Goal: Task Accomplishment & Management: Complete application form

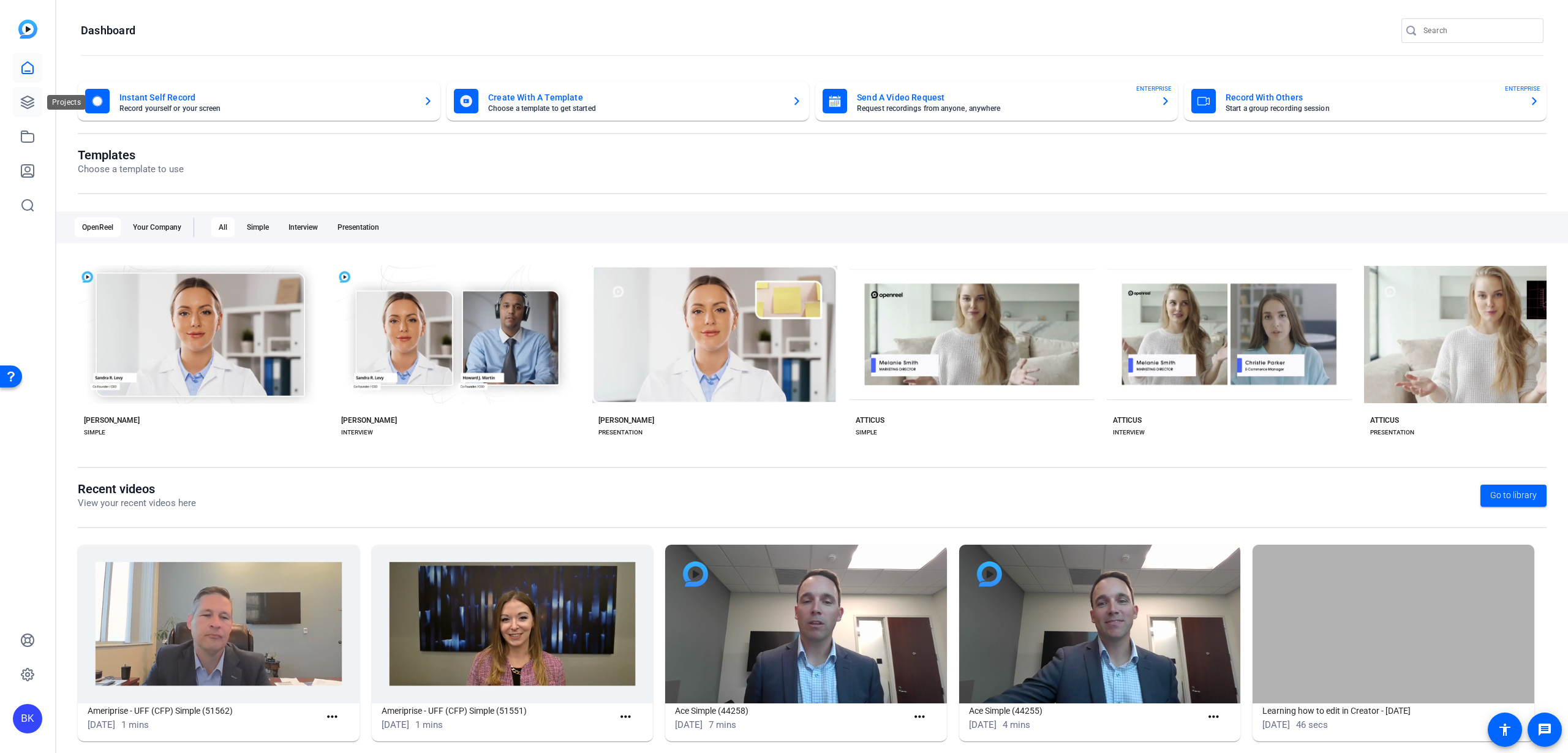
click at [28, 101] on icon at bounding box center [27, 102] width 15 height 15
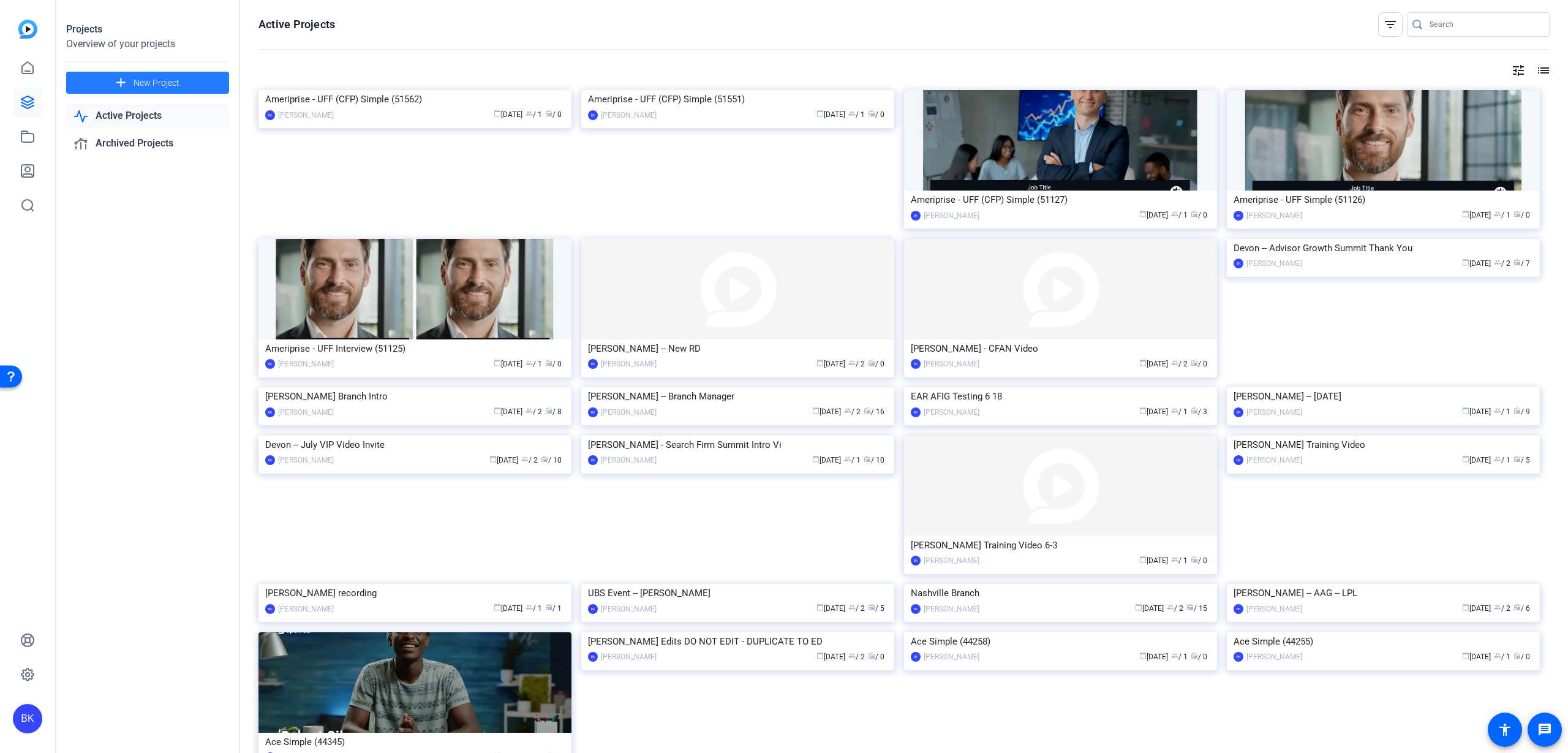
click at [158, 77] on span "New Project" at bounding box center [156, 83] width 46 height 13
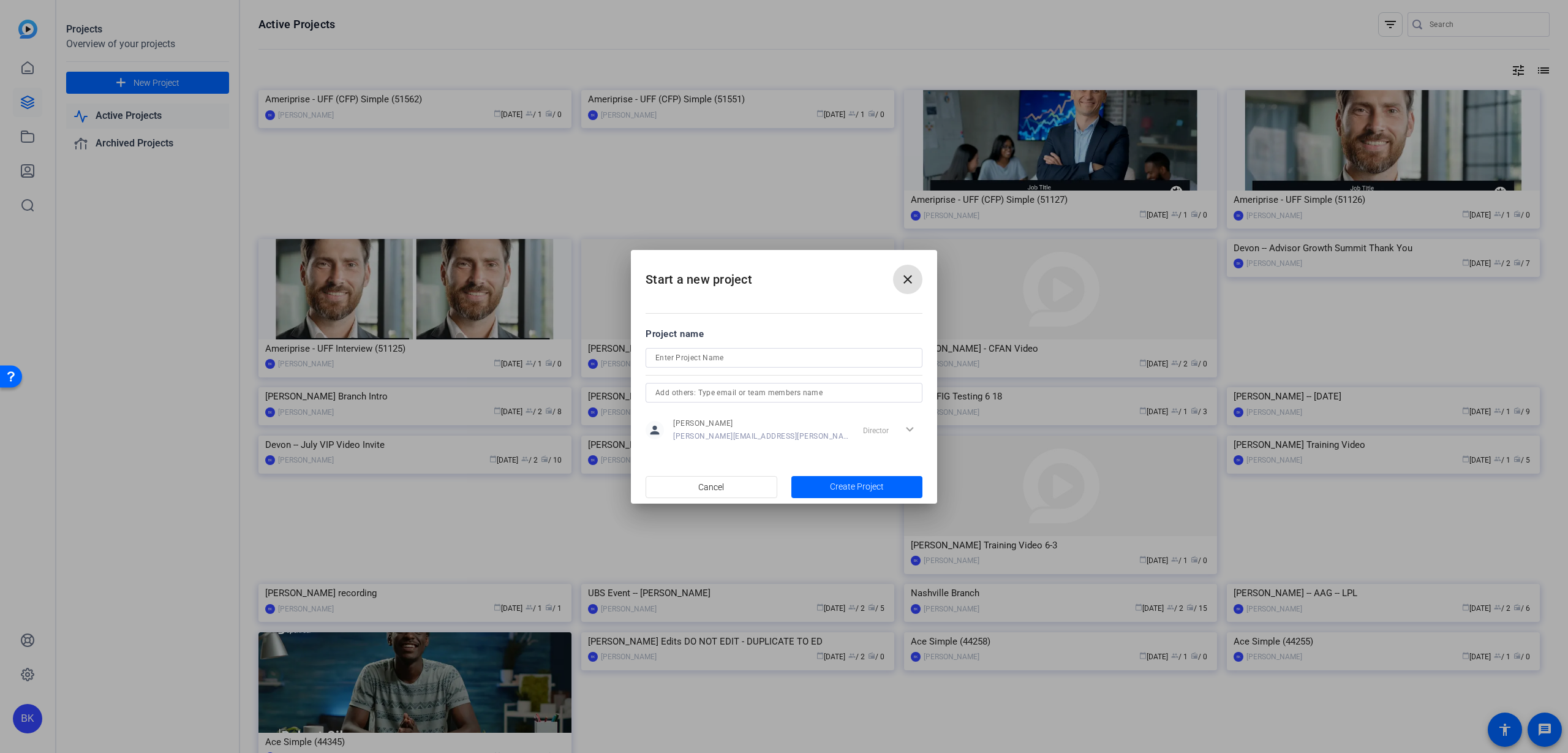
click at [775, 358] on input at bounding box center [784, 358] width 257 height 15
type input "C"
type input "Nashville Branch -- [PERSON_NAME]"
click at [764, 395] on input "text" at bounding box center [784, 392] width 257 height 15
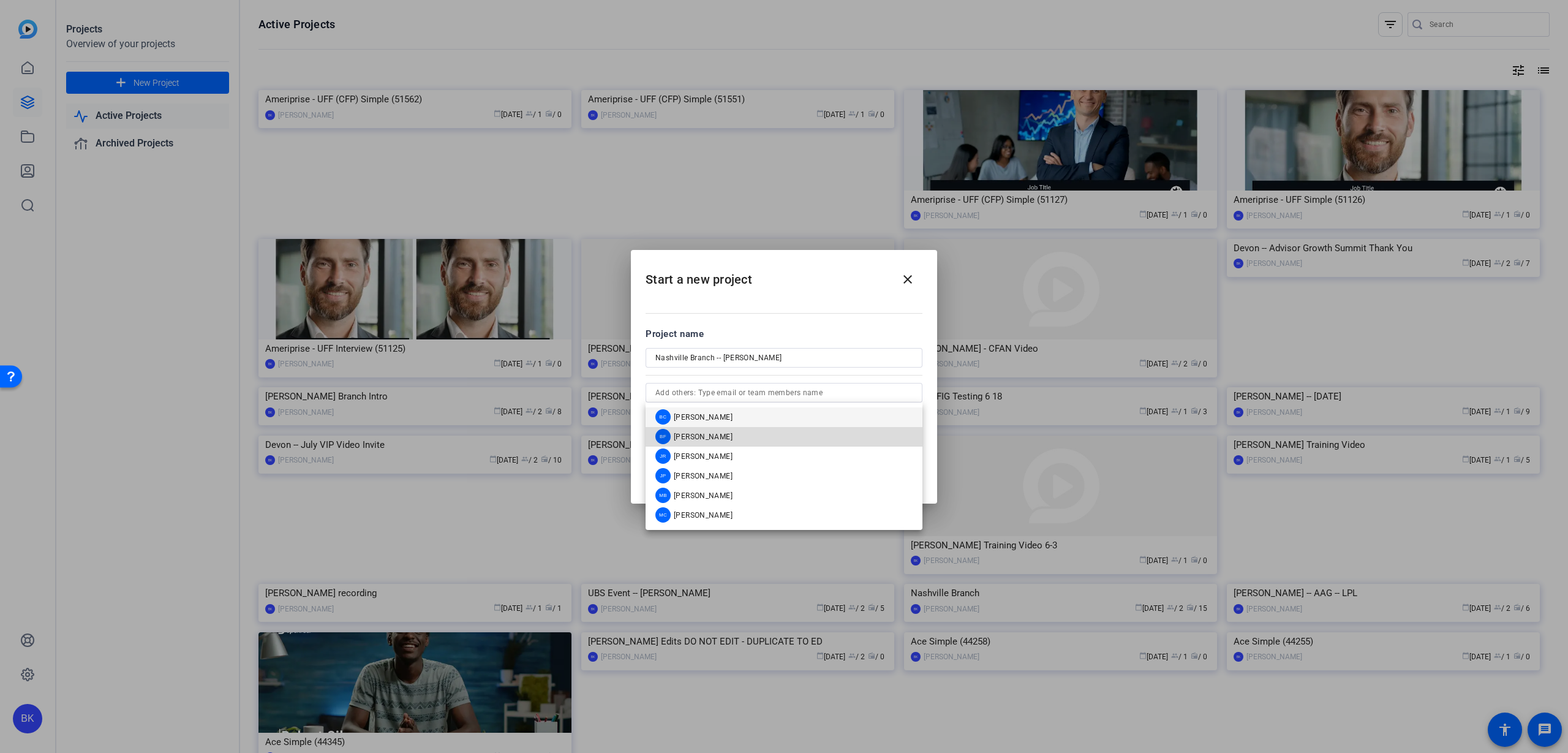
click at [715, 433] on span "[PERSON_NAME]" at bounding box center [702, 437] width 59 height 10
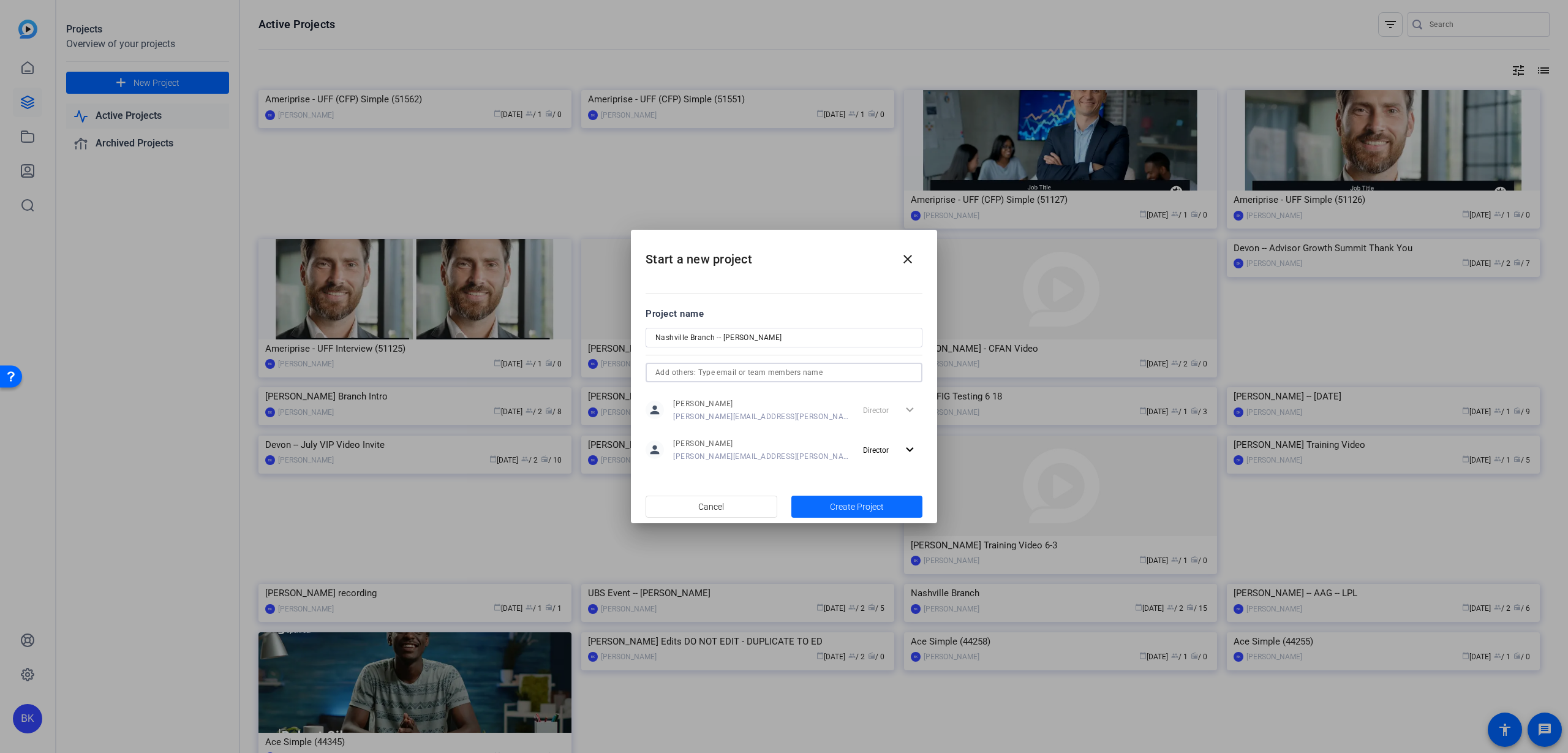
click at [867, 508] on span "Create Project" at bounding box center [857, 506] width 54 height 13
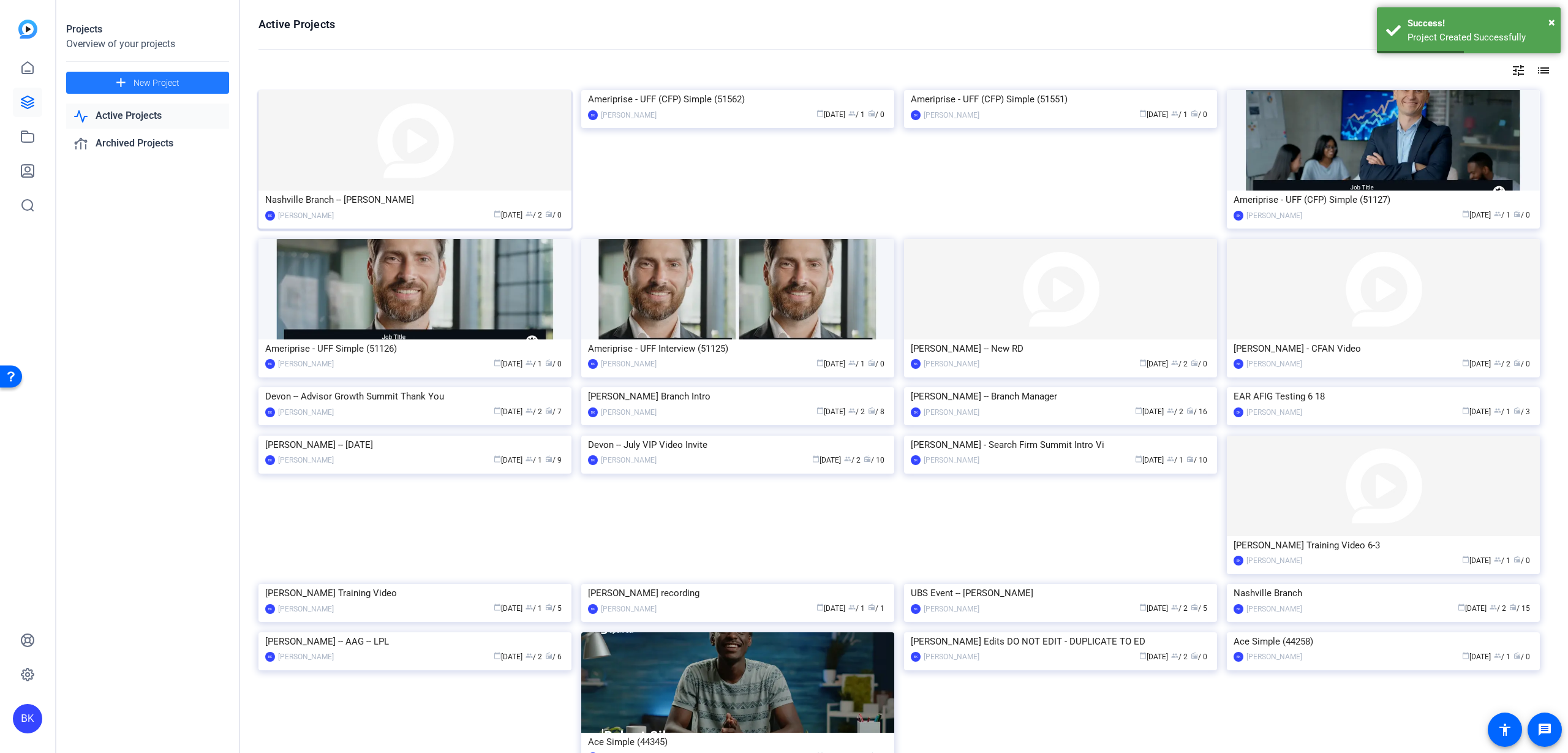
click at [428, 148] on img at bounding box center [414, 139] width 313 height 101
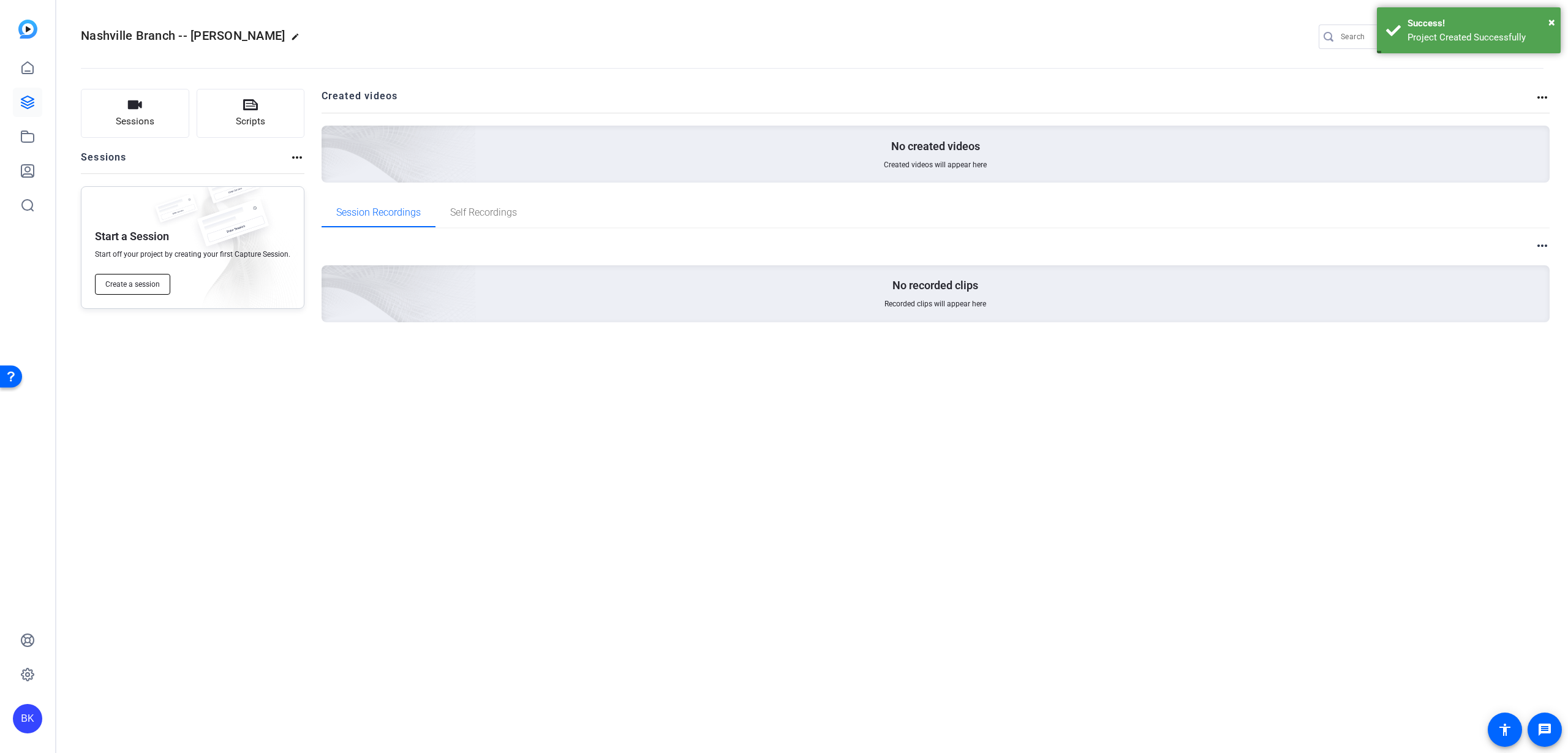
click at [139, 287] on span "Create a session" at bounding box center [132, 284] width 55 height 10
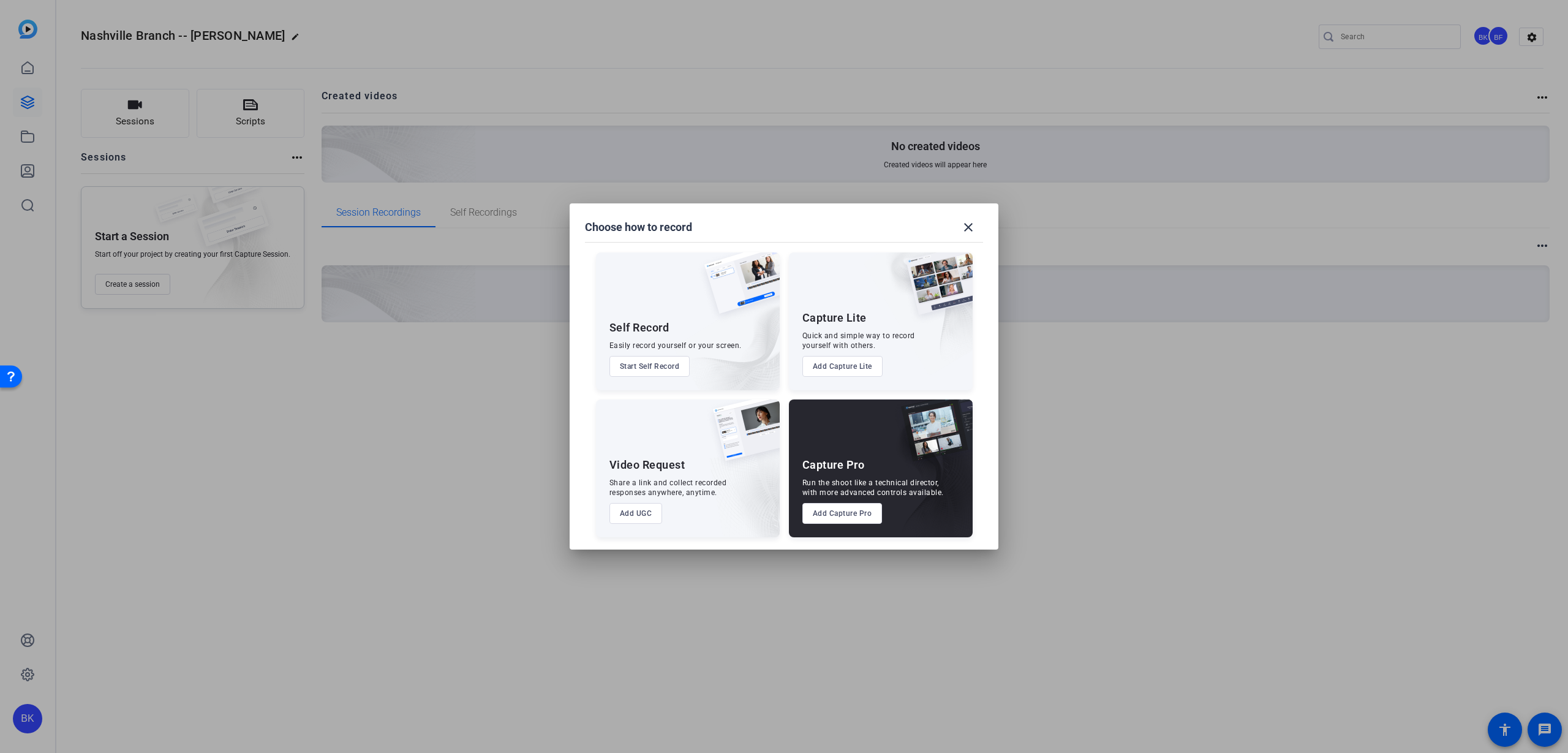
click at [639, 510] on button "Add UGC" at bounding box center [636, 513] width 53 height 21
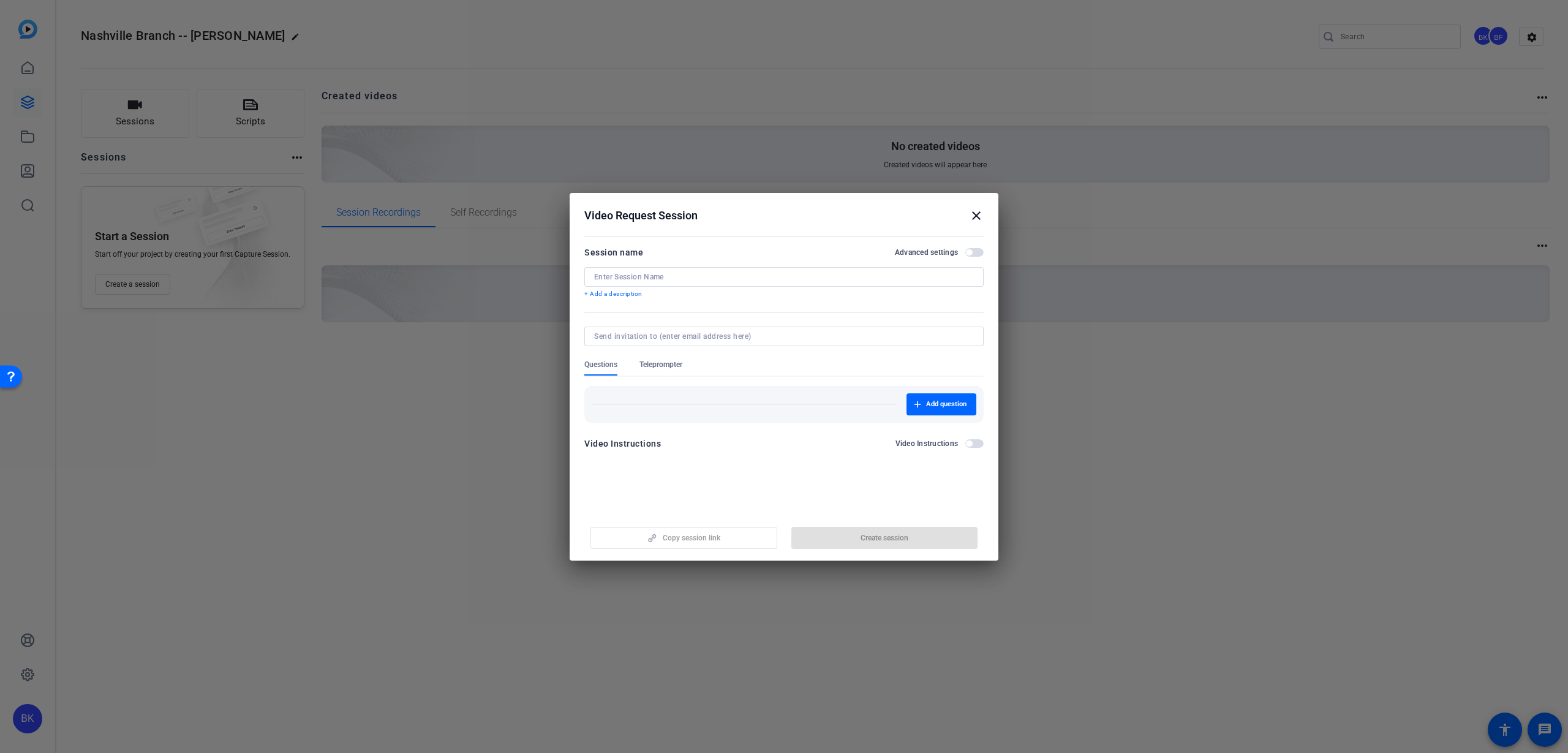
click at [667, 272] on input at bounding box center [783, 277] width 380 height 10
click at [646, 337] on input at bounding box center [781, 337] width 375 height 10
click at [653, 278] on input "Nashville Branch -- [PERSON_NAME] RD Intro" at bounding box center [783, 277] width 380 height 10
type input "Nashville -- [PERSON_NAME] RD Intro"
click at [727, 334] on input at bounding box center [781, 337] width 375 height 10
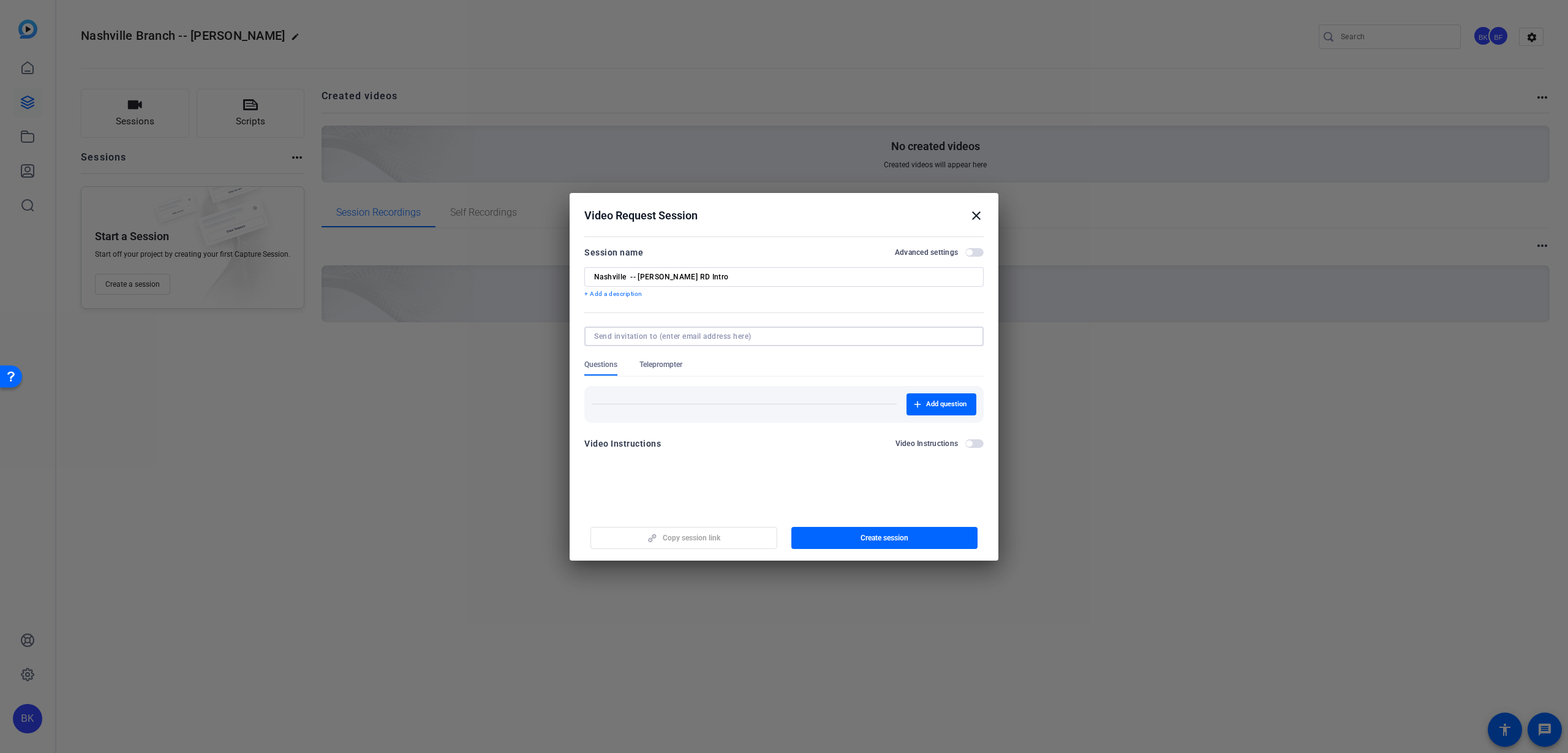
click at [633, 335] on input at bounding box center [781, 337] width 375 height 10
click at [633, 334] on input at bounding box center [781, 337] width 375 height 10
paste input "[EMAIL_ADDRESS][DOMAIN_NAME]"
type input "[EMAIL_ADDRESS][DOMAIN_NAME]"
click at [834, 434] on form "Session name Advanced settings Nashville -- [PERSON_NAME] RD Intro + Add a desc…" at bounding box center [784, 352] width 399 height 213
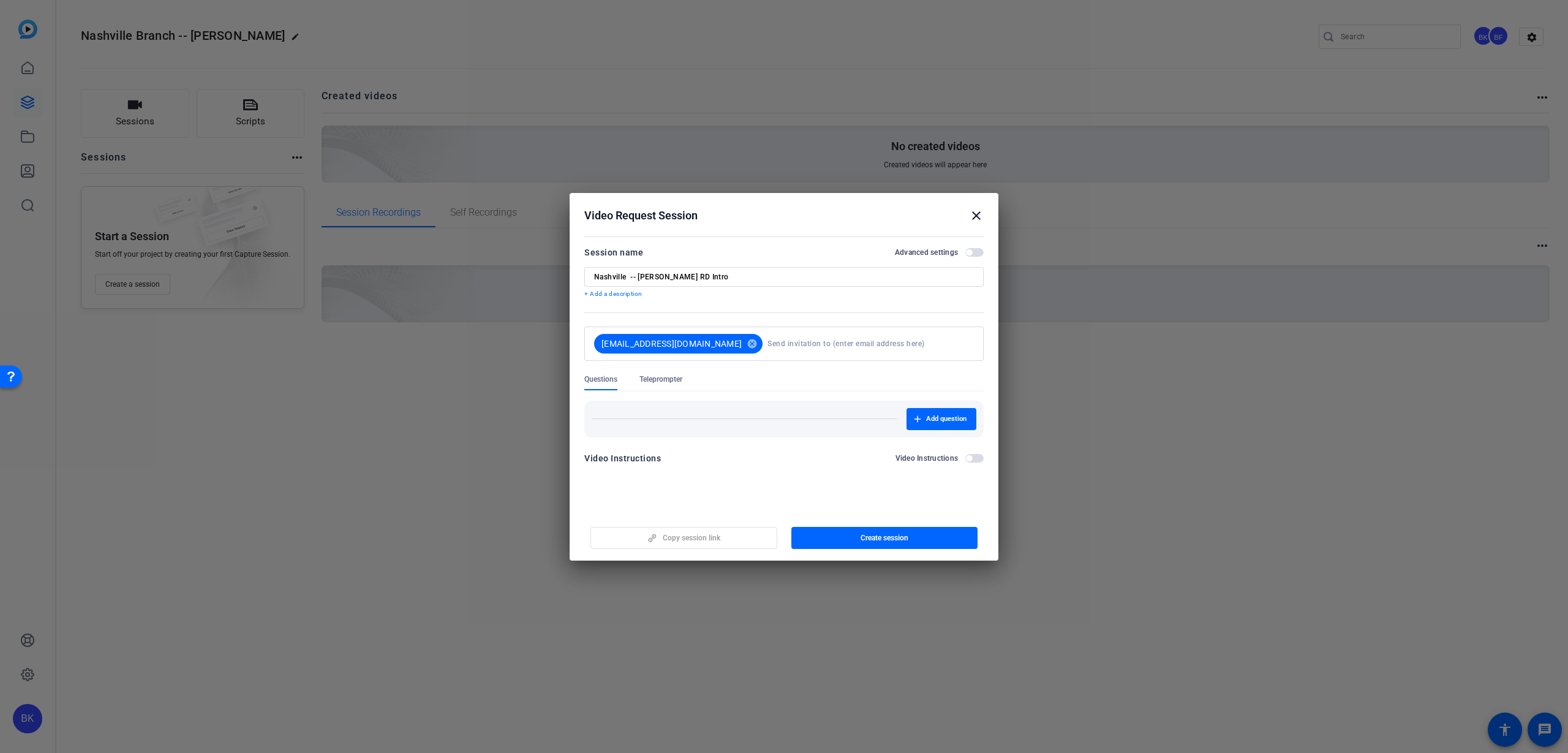
click at [661, 377] on span "Teleprompter" at bounding box center [660, 379] width 43 height 10
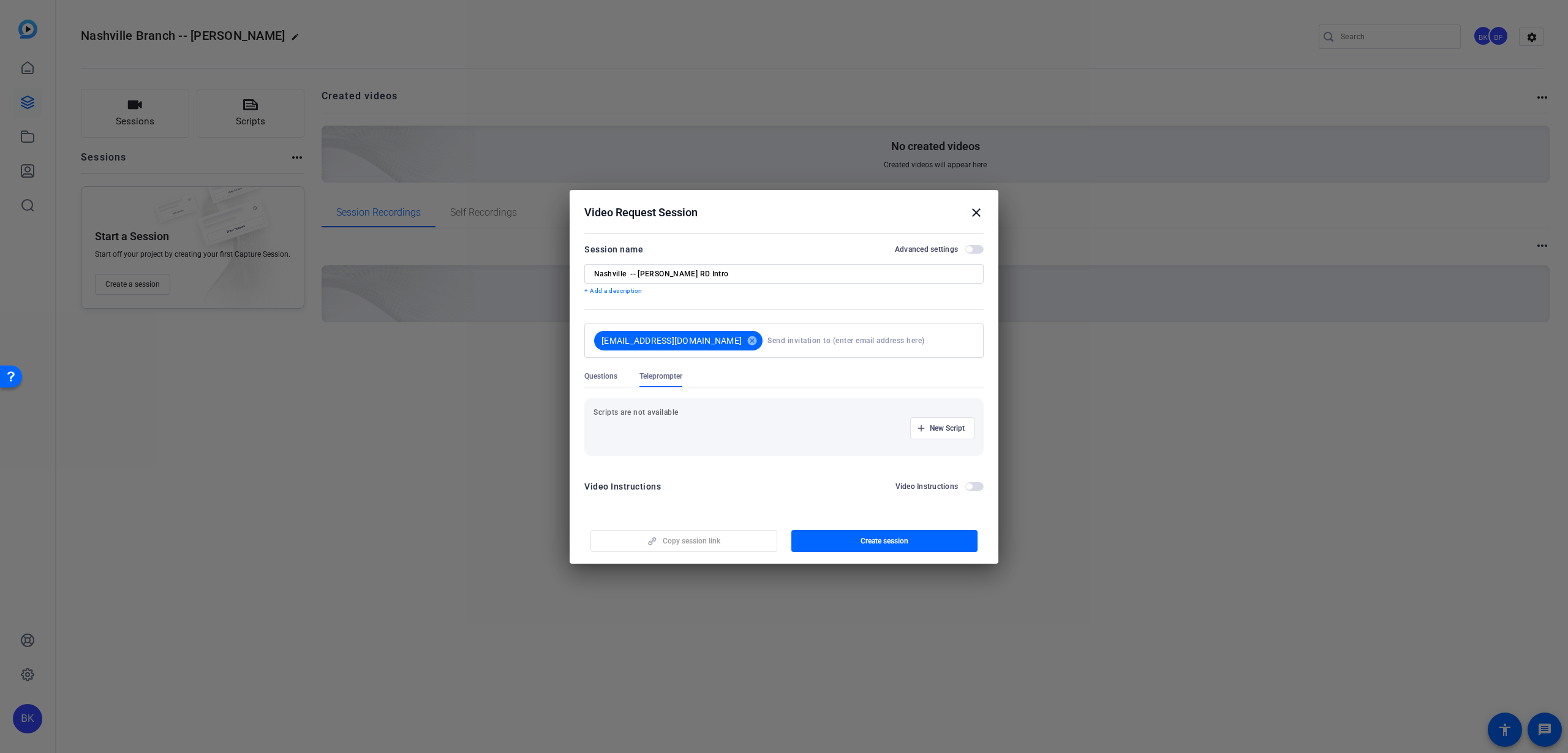
click at [938, 431] on span "New Script" at bounding box center [946, 428] width 35 height 10
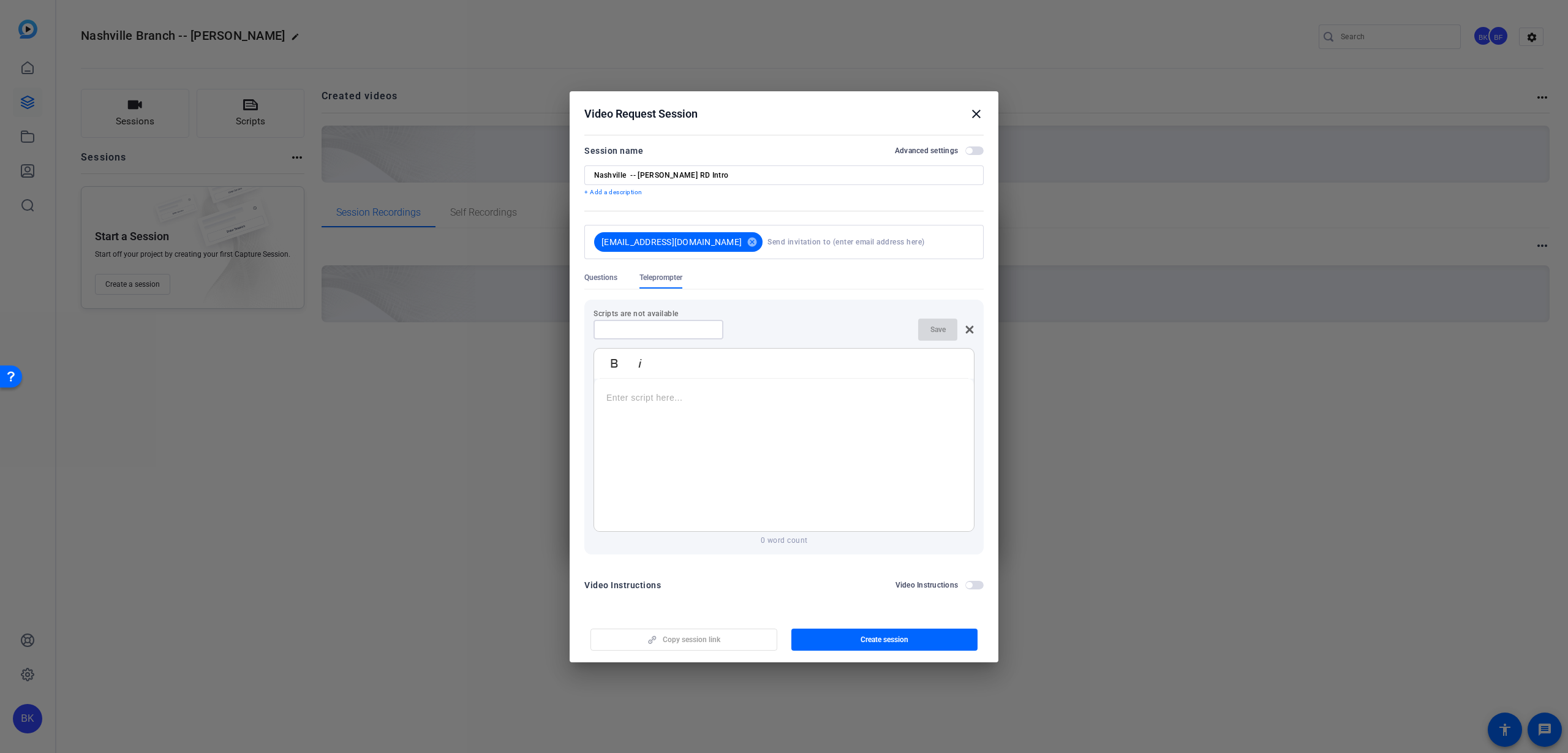
click at [665, 330] on input at bounding box center [658, 330] width 111 height 10
type input "Nashville -- [PERSON_NAME]"
click at [631, 396] on p at bounding box center [784, 397] width 356 height 14
click at [634, 401] on p at bounding box center [784, 397] width 356 height 14
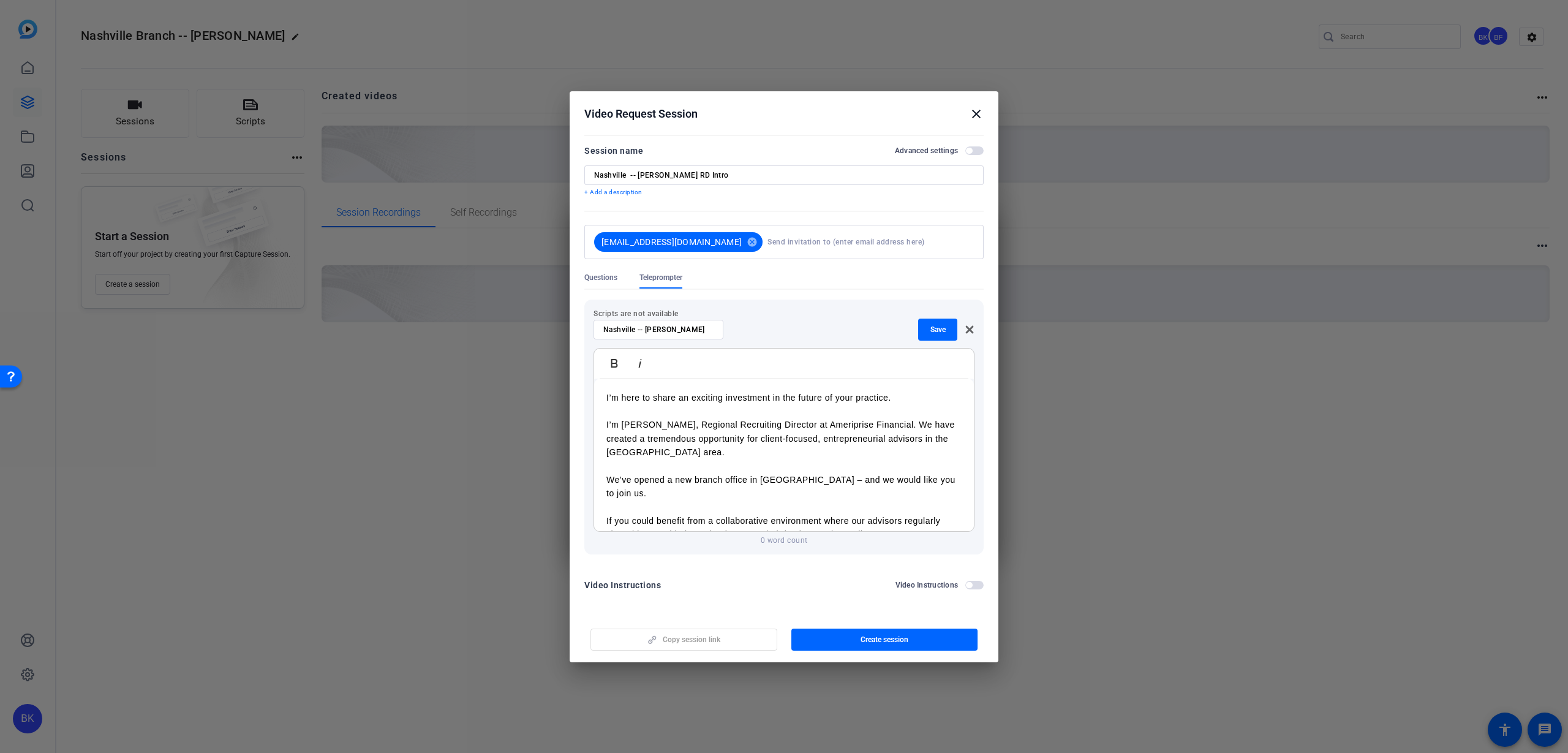
click at [696, 412] on p at bounding box center [784, 411] width 356 height 14
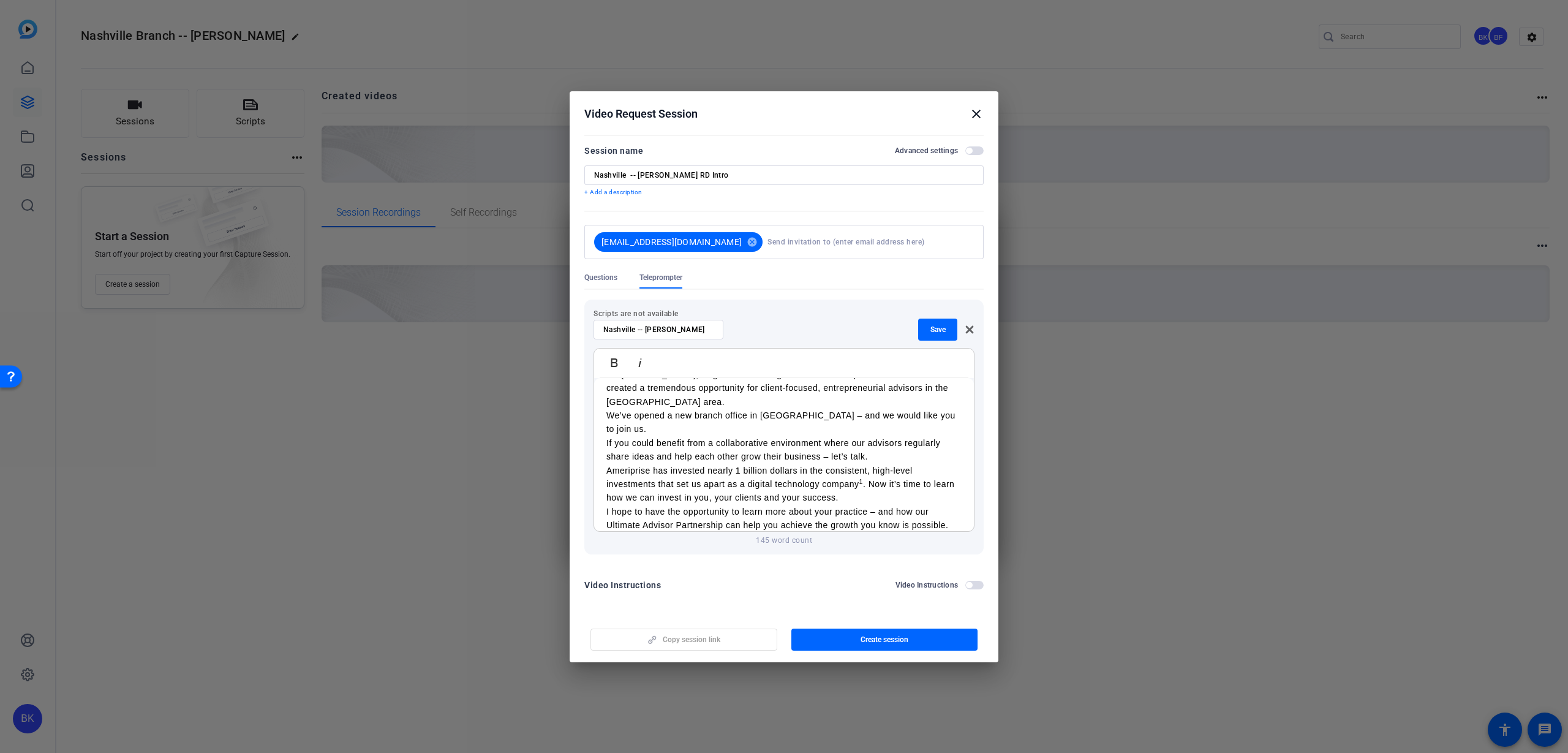
scroll to position [36, 0]
click at [944, 325] on span "Save" at bounding box center [937, 330] width 15 height 10
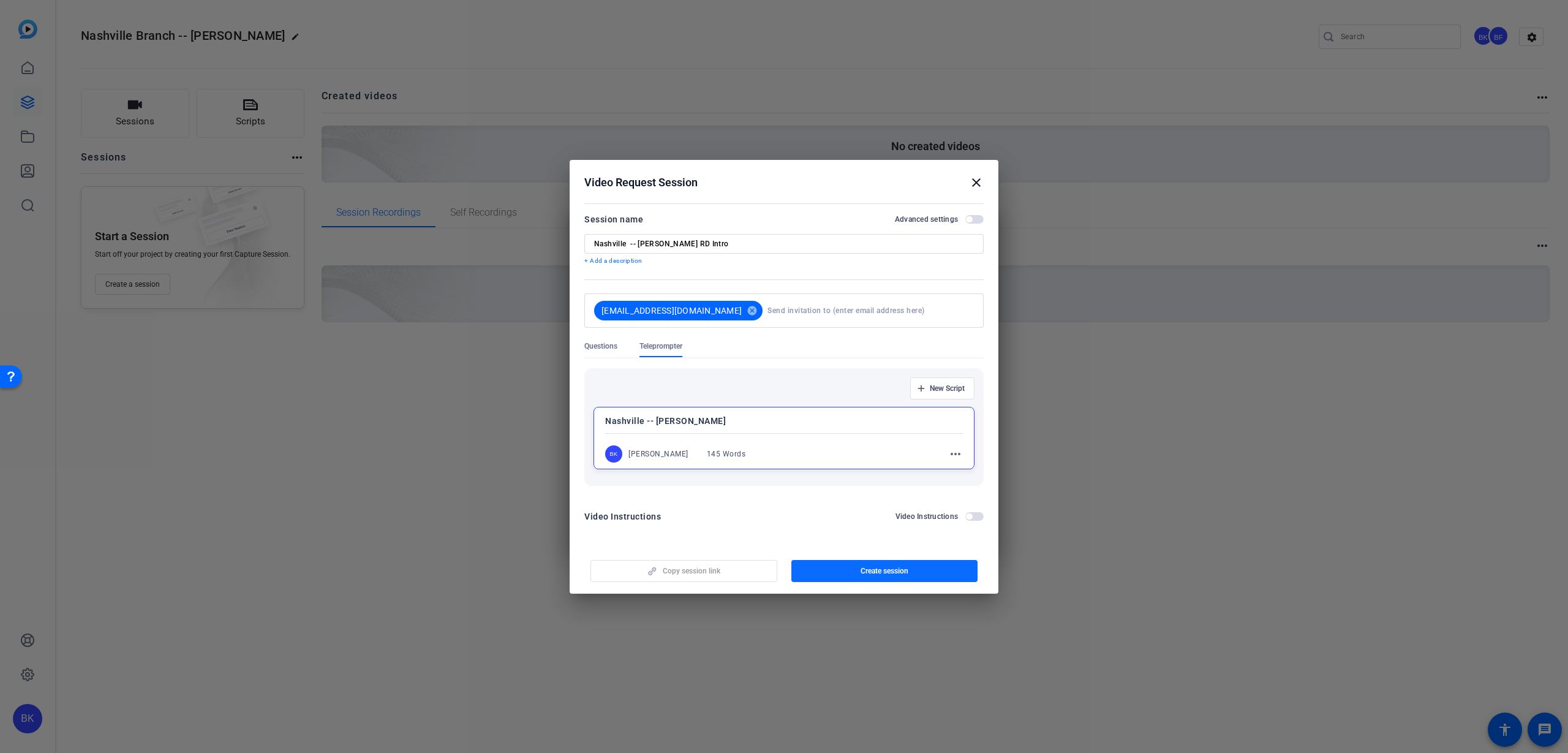
click at [845, 577] on span "button" at bounding box center [885, 571] width 187 height 30
click at [887, 571] on span "Update session" at bounding box center [885, 571] width 50 height 10
click at [975, 184] on mat-icon "close" at bounding box center [976, 182] width 15 height 15
